Goal: Task Accomplishment & Management: Use online tool/utility

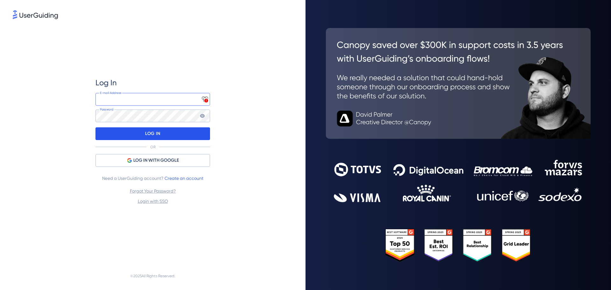
type input "[EMAIL_ADDRESS][DOMAIN_NAME]"
click at [155, 129] on p "LOG IN" at bounding box center [152, 134] width 15 height 10
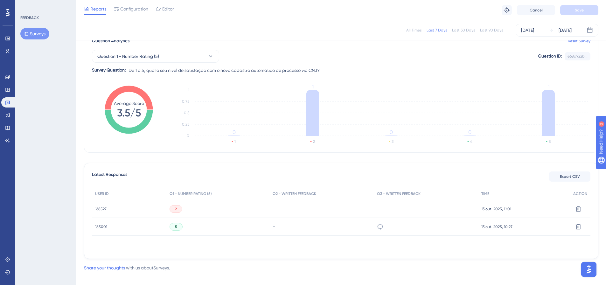
scroll to position [64, 0]
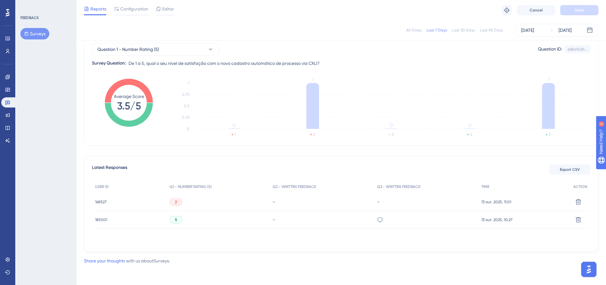
click at [57, 120] on div "FEEDBACK Surveys" at bounding box center [45, 142] width 61 height 285
click at [139, 89] on icon "Average Score 3.5/5" at bounding box center [129, 103] width 48 height 48
click at [147, 105] on icon at bounding box center [129, 115] width 48 height 24
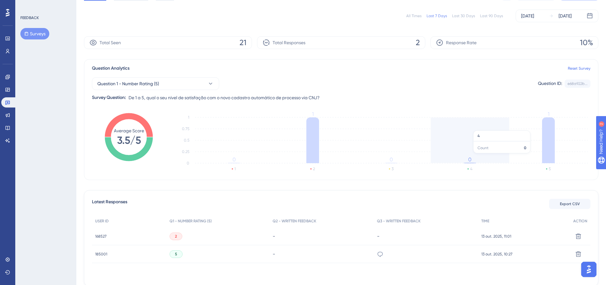
scroll to position [64, 0]
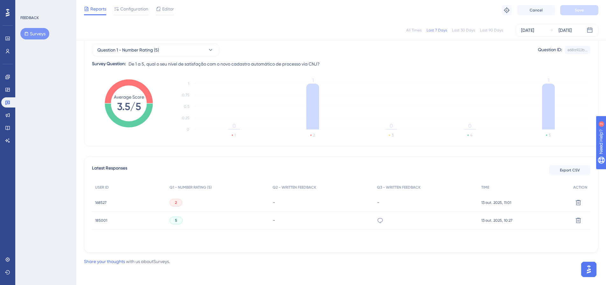
click at [101, 205] on span "168527" at bounding box center [100, 202] width 11 height 5
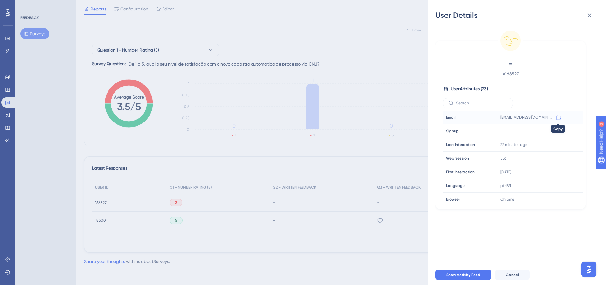
click at [562, 115] on div at bounding box center [559, 117] width 10 height 10
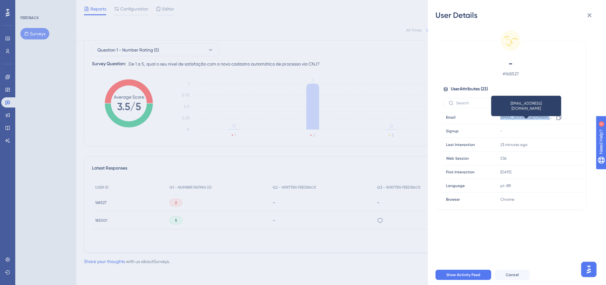
drag, startPoint x: 567, startPoint y: 119, endPoint x: 500, endPoint y: 116, distance: 66.2
click at [500, 116] on td "[EMAIL_ADDRESS][DOMAIN_NAME] Copy [EMAIL_ADDRESS][DOMAIN_NAME]" at bounding box center [540, 118] width 86 height 14
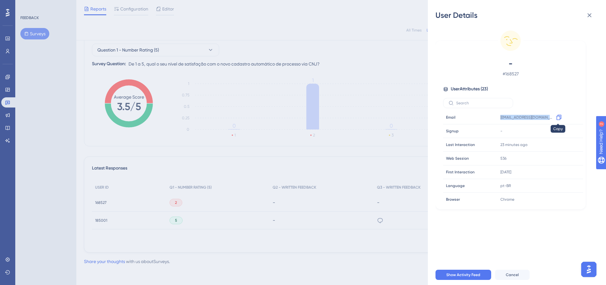
click at [560, 116] on icon at bounding box center [559, 117] width 6 height 6
copy div "[EMAIL_ADDRESS][DOMAIN_NAME] Copy"
click at [412, 137] on div "User Details - # 168527 User Attributes ( 23 ) Email Email [EMAIL_ADDRESS][DOMA…" at bounding box center [303, 142] width 606 height 285
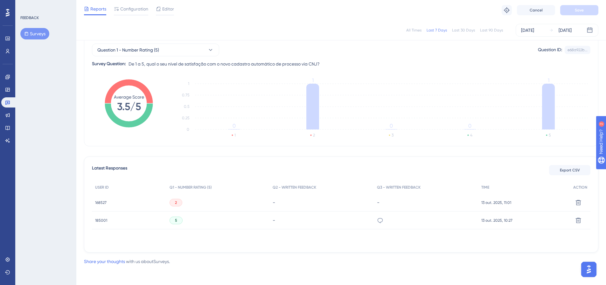
click at [110, 217] on div "185001 185001" at bounding box center [129, 221] width 74 height 18
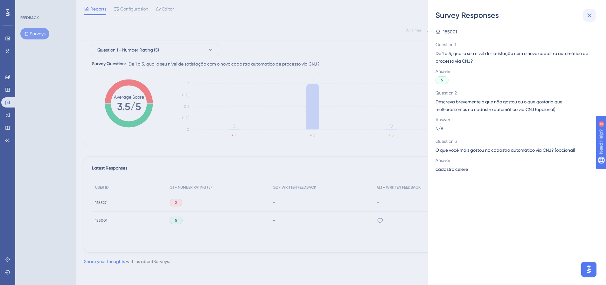
click at [593, 16] on icon at bounding box center [590, 15] width 8 height 8
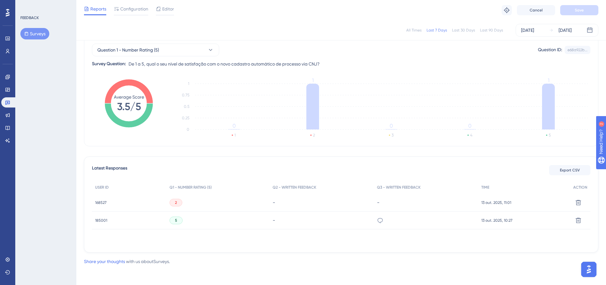
click at [396, 204] on div "-" at bounding box center [426, 202] width 98 height 6
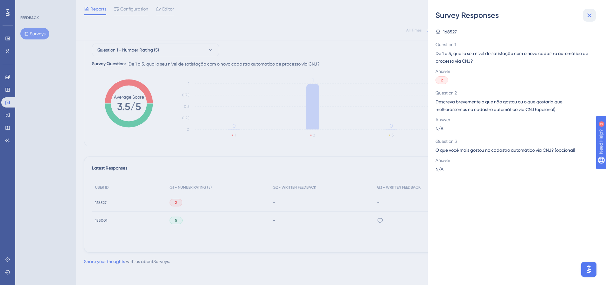
click at [591, 18] on icon at bounding box center [590, 15] width 8 height 8
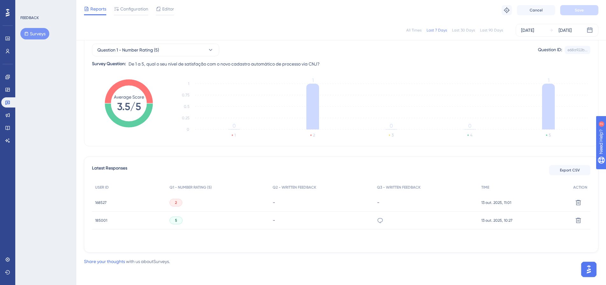
click at [105, 219] on span "185001" at bounding box center [101, 220] width 12 height 5
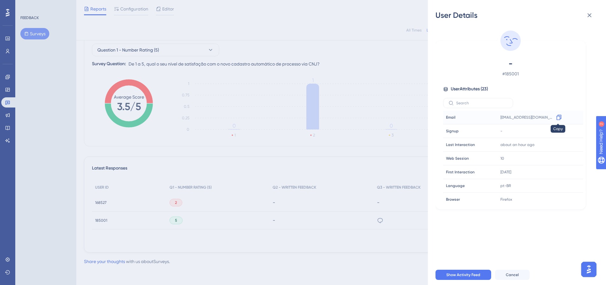
click at [559, 116] on icon at bounding box center [558, 117] width 5 height 5
click at [587, 18] on icon at bounding box center [590, 15] width 8 height 8
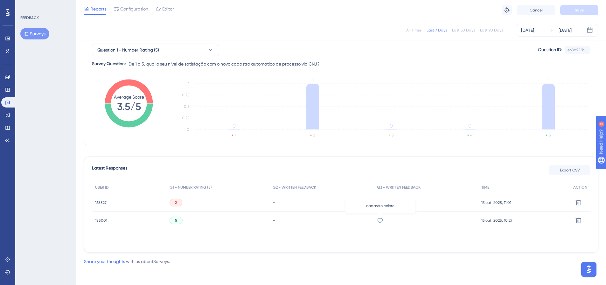
click at [382, 220] on icon at bounding box center [380, 220] width 6 height 6
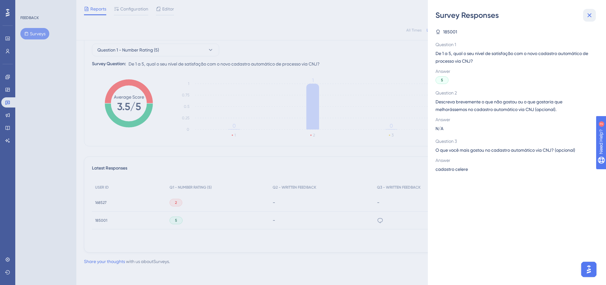
click at [590, 21] on button at bounding box center [589, 15] width 13 height 13
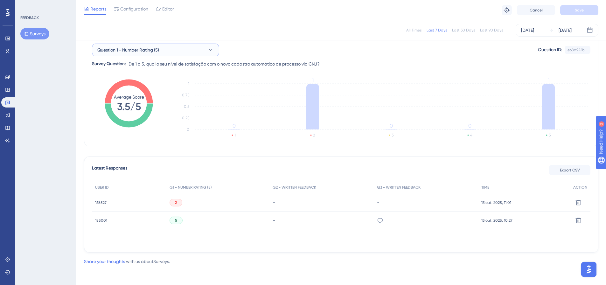
click at [133, 50] on span "Question 1 - Number Rating (5)" at bounding box center [128, 50] width 62 height 8
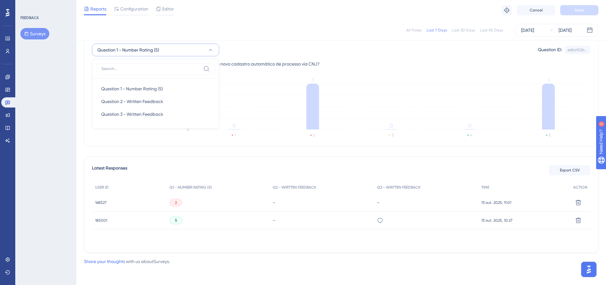
click at [133, 50] on span "Question 1 - Number Rating (5)" at bounding box center [128, 50] width 62 height 8
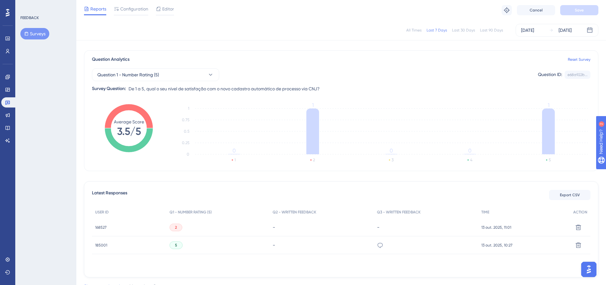
scroll to position [0, 0]
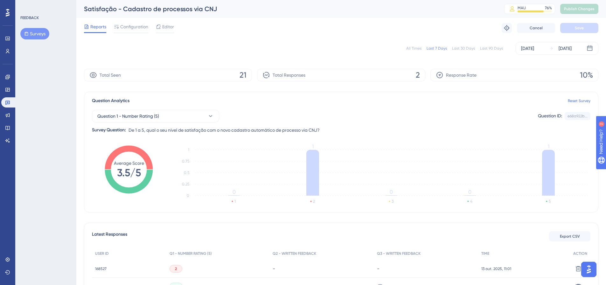
click at [459, 48] on div "Last 30 Days" at bounding box center [463, 48] width 23 height 5
click at [437, 48] on div "Last 7 Days" at bounding box center [437, 48] width 20 height 5
click at [454, 50] on div "Last 30 Days" at bounding box center [463, 48] width 23 height 5
click at [434, 48] on div "Last 7 Days" at bounding box center [437, 48] width 20 height 5
click at [133, 24] on span "Configuration" at bounding box center [134, 27] width 28 height 8
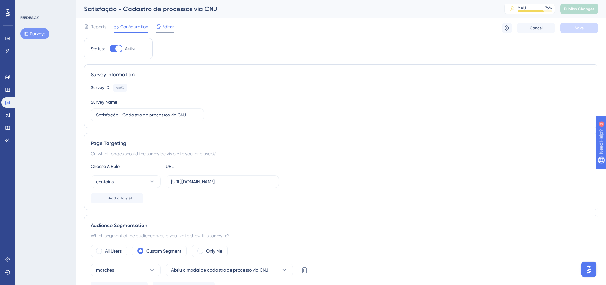
click at [167, 29] on span "Editor" at bounding box center [168, 27] width 12 height 8
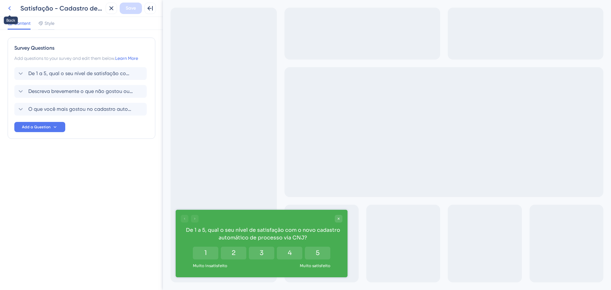
click at [14, 8] on button at bounding box center [9, 8] width 11 height 11
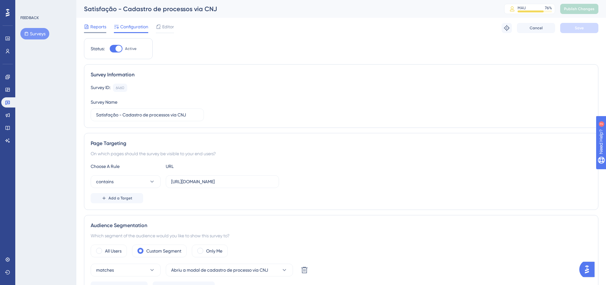
click at [96, 26] on span "Reports" at bounding box center [98, 27] width 16 height 8
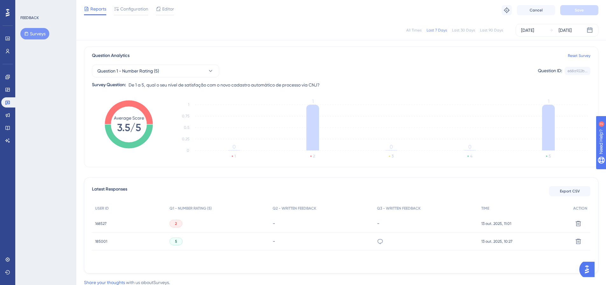
scroll to position [64, 0]
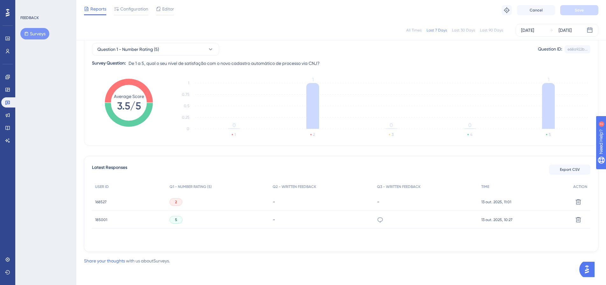
click at [54, 156] on div "FEEDBACK Surveys" at bounding box center [45, 142] width 61 height 285
click at [378, 221] on icon at bounding box center [380, 220] width 6 height 6
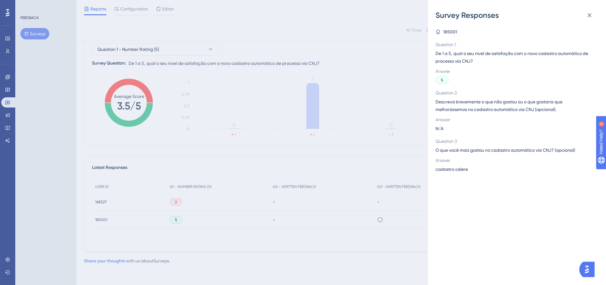
click at [438, 170] on span "cadastro celere" at bounding box center [451, 169] width 32 height 8
copy span "cadastro celere"
click at [506, 172] on div "cadastro celere" at bounding box center [514, 169] width 158 height 8
